Goal: Book appointment/travel/reservation

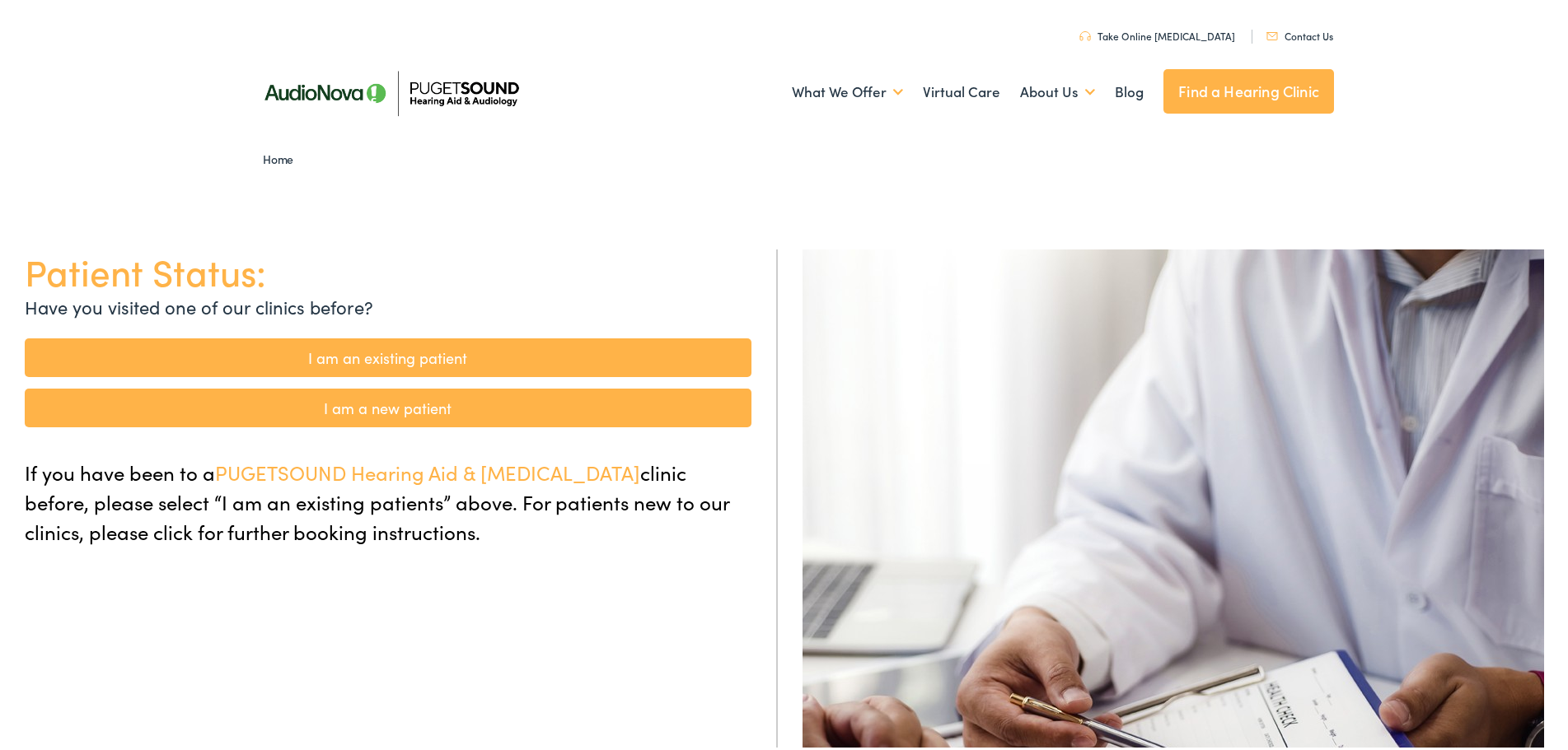
click at [442, 346] on link "I am an existing patient" at bounding box center [388, 354] width 727 height 39
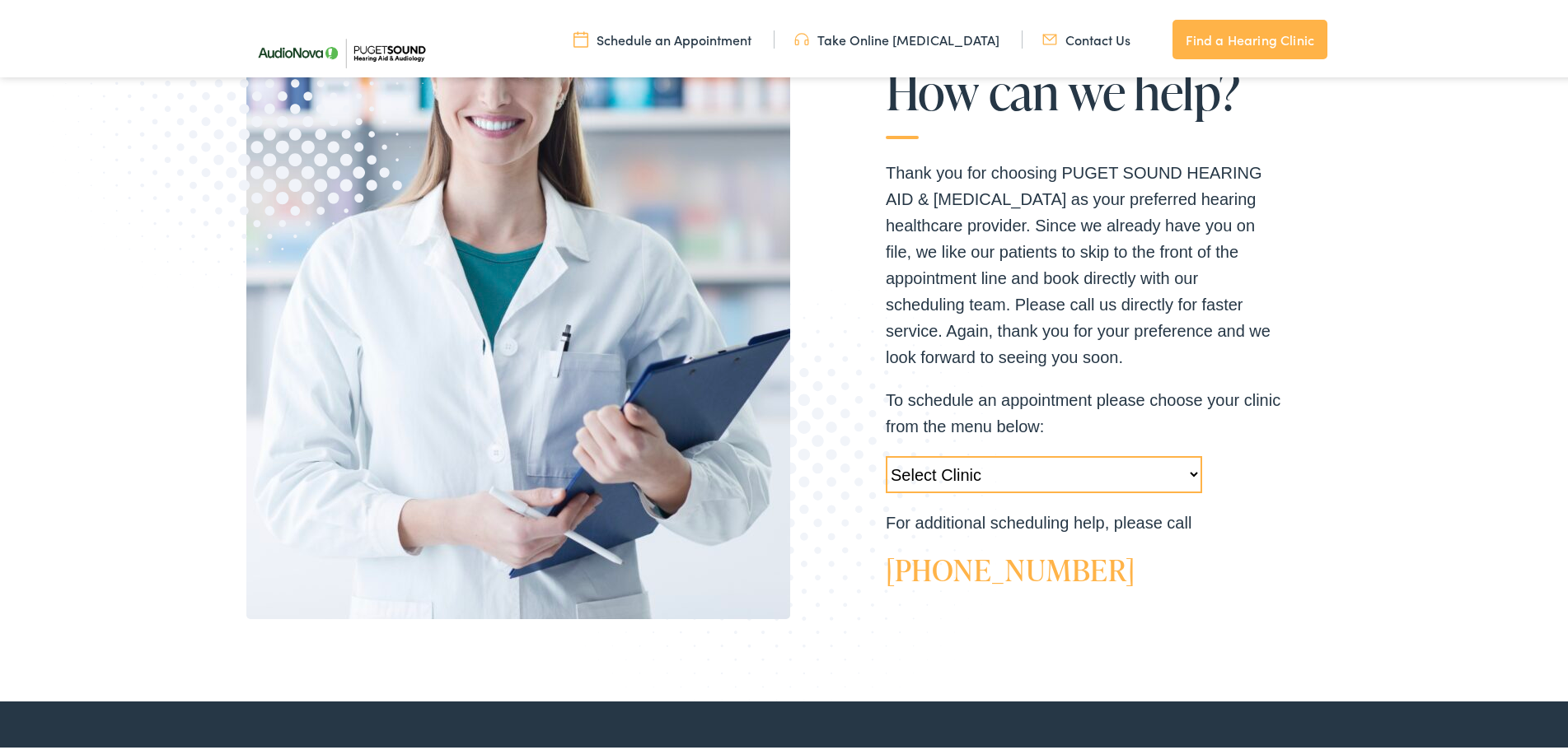
scroll to position [330, 0]
click at [1187, 468] on select "Select Clinic [GEOGRAPHIC_DATA]-[GEOGRAPHIC_DATA]-AudioNova [STREET_ADDRESS]-Au…" at bounding box center [1044, 470] width 316 height 37
select select "[URL][DOMAIN_NAME][PERSON_NAME]"
click at [886, 453] on select "Select Clinic [GEOGRAPHIC_DATA]-[GEOGRAPHIC_DATA]-AudioNova [STREET_ADDRESS]-Au…" at bounding box center [1044, 470] width 316 height 37
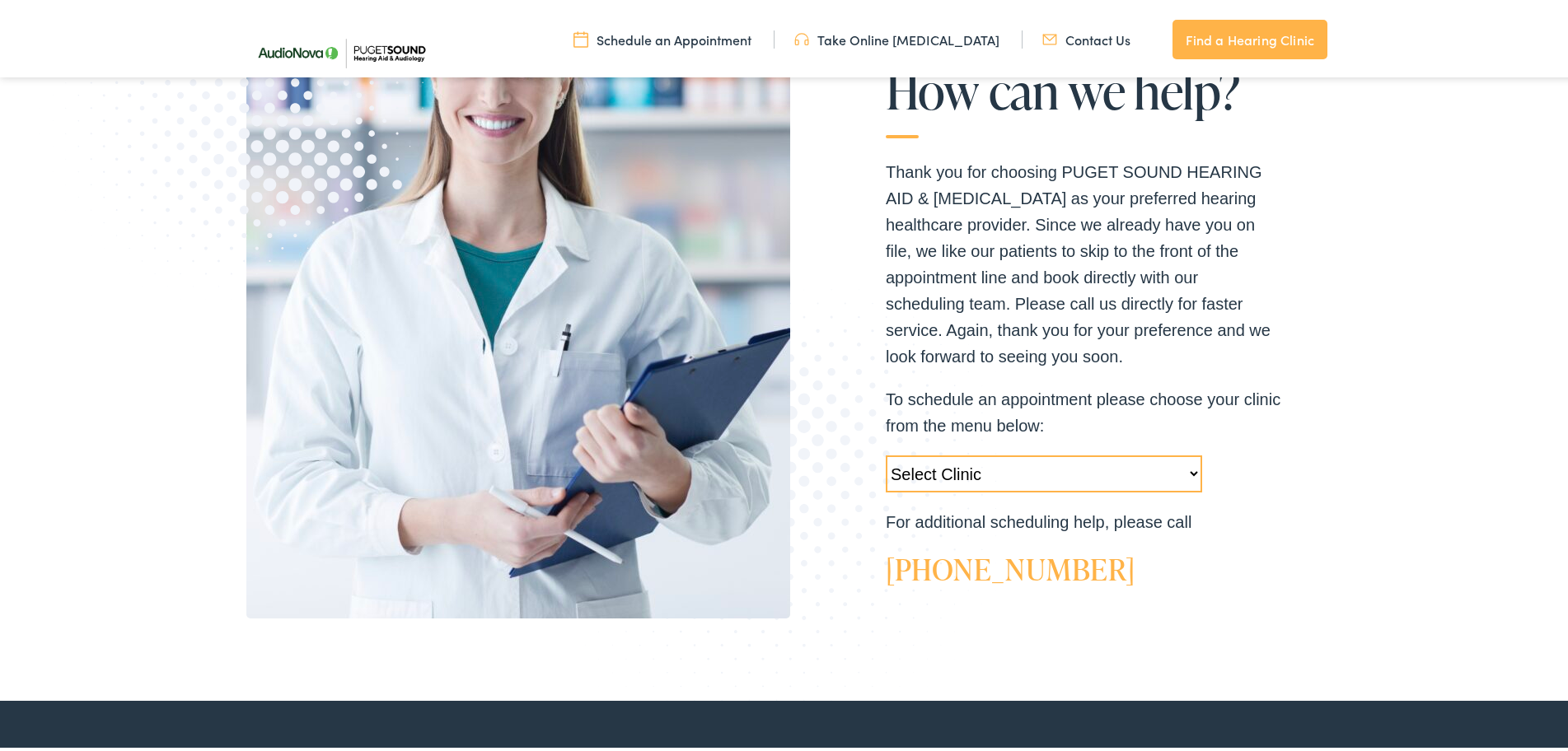
scroll to position [0, 0]
